Goal: Ask a question: Seek information or help from site administrators or community

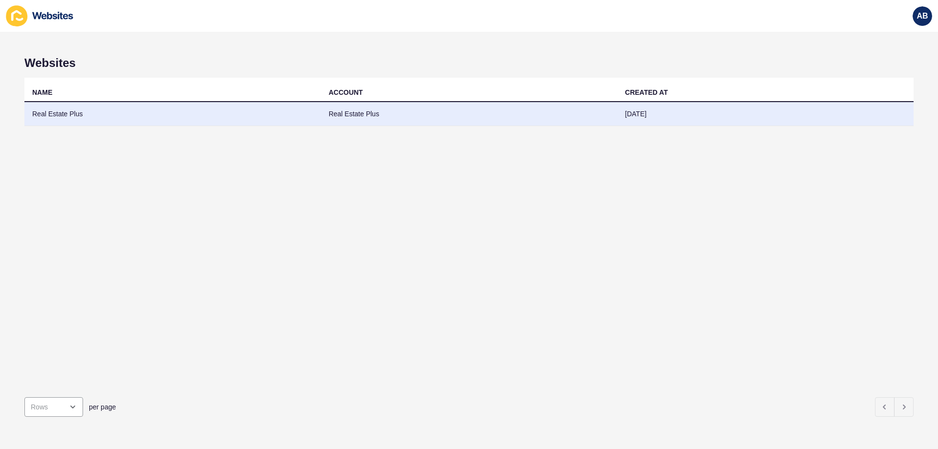
click at [337, 115] on td "Real Estate Plus" at bounding box center [469, 114] width 297 height 24
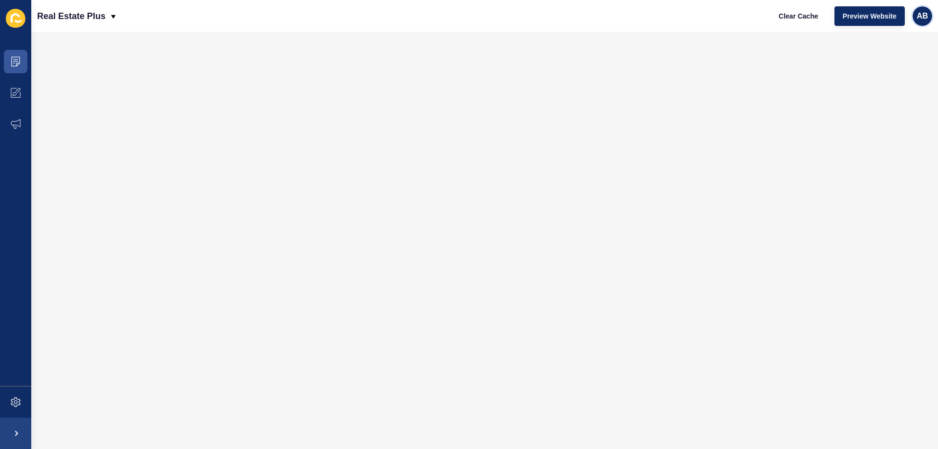
click at [925, 10] on div "AB" at bounding box center [923, 16] width 20 height 20
click at [104, 19] on p "Real Estate Plus" at bounding box center [71, 16] width 68 height 24
click at [15, 64] on icon at bounding box center [16, 62] width 10 height 10
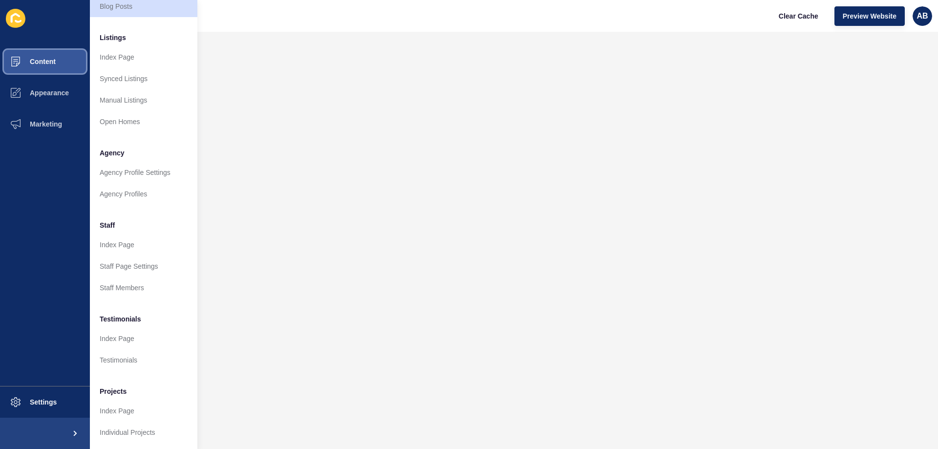
scroll to position [131, 0]
click at [17, 408] on span at bounding box center [15, 402] width 31 height 31
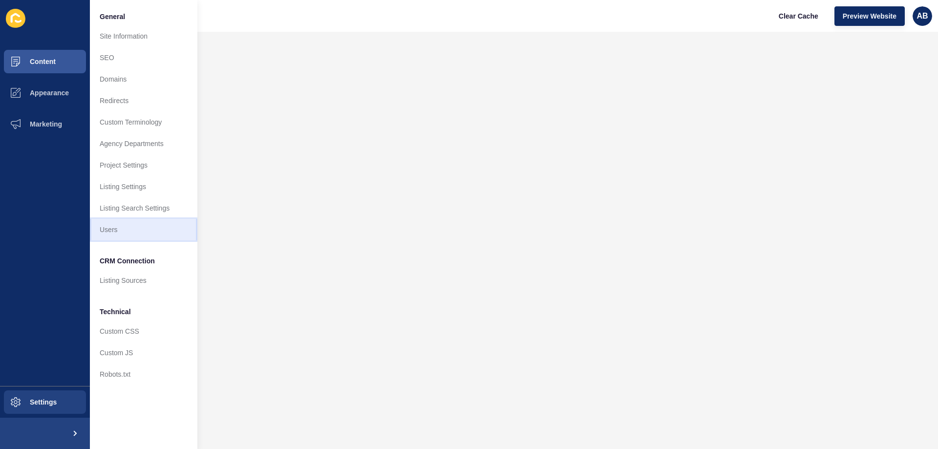
click at [157, 219] on link "Users" at bounding box center [144, 230] width 108 height 22
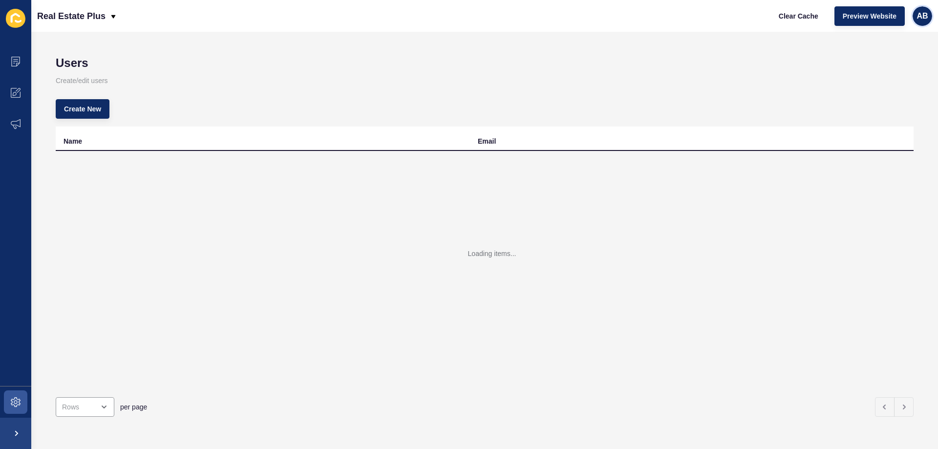
click at [921, 13] on span "AB" at bounding box center [922, 16] width 11 height 10
click at [904, 64] on link "Contact Support" at bounding box center [899, 60] width 72 height 22
